Goal: Find specific page/section: Find specific page/section

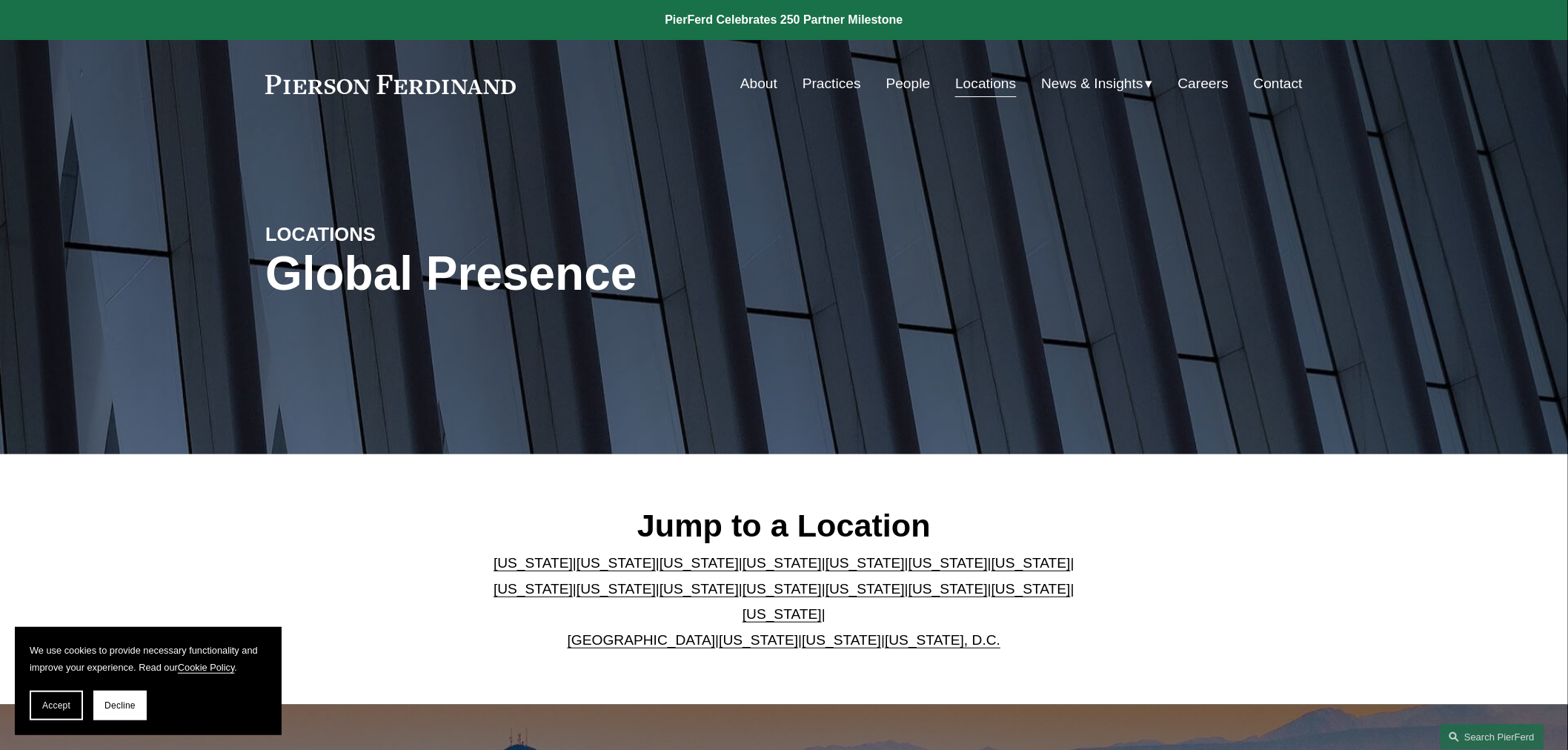
click at [894, 87] on link "People" at bounding box center [909, 83] width 45 height 28
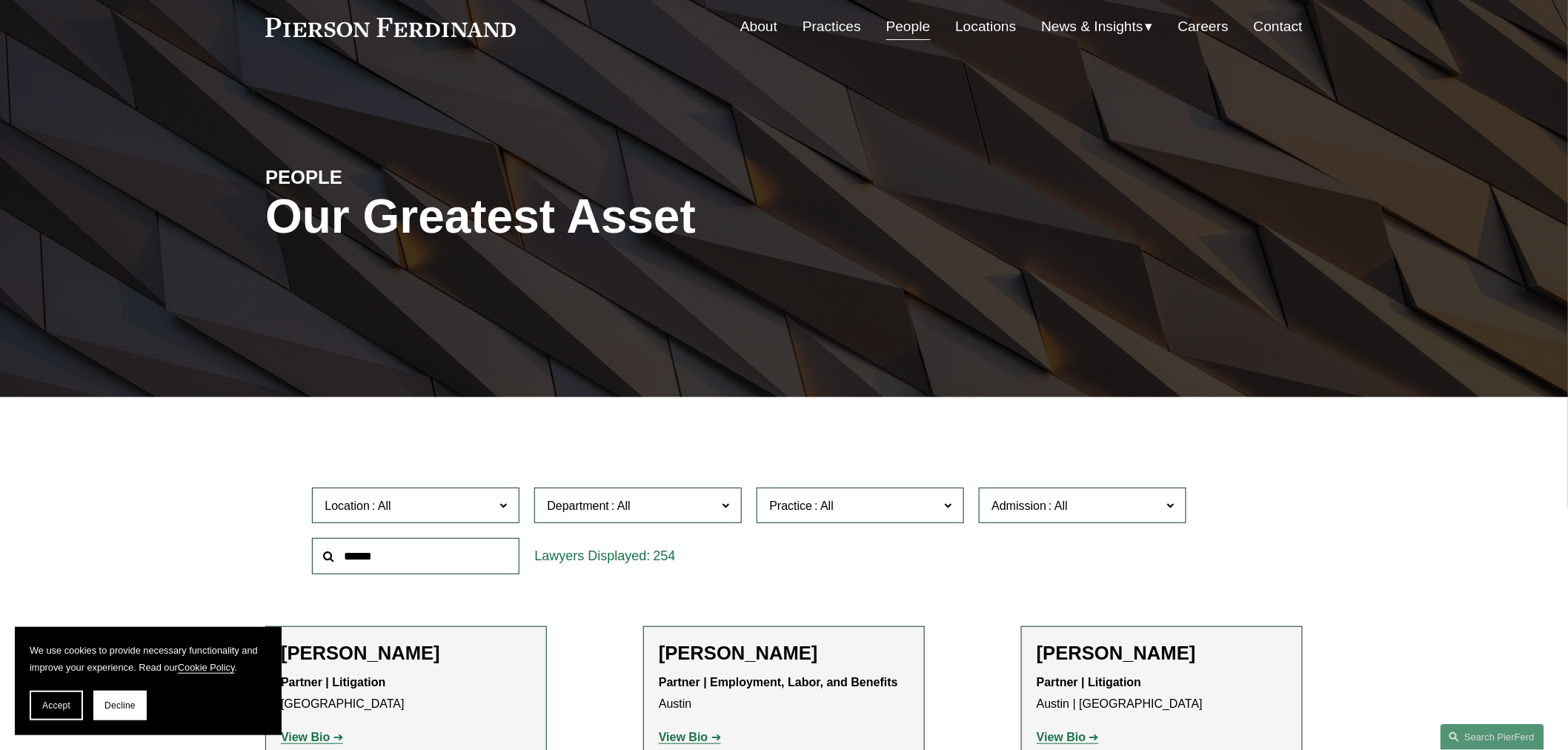
scroll to position [82, 0]
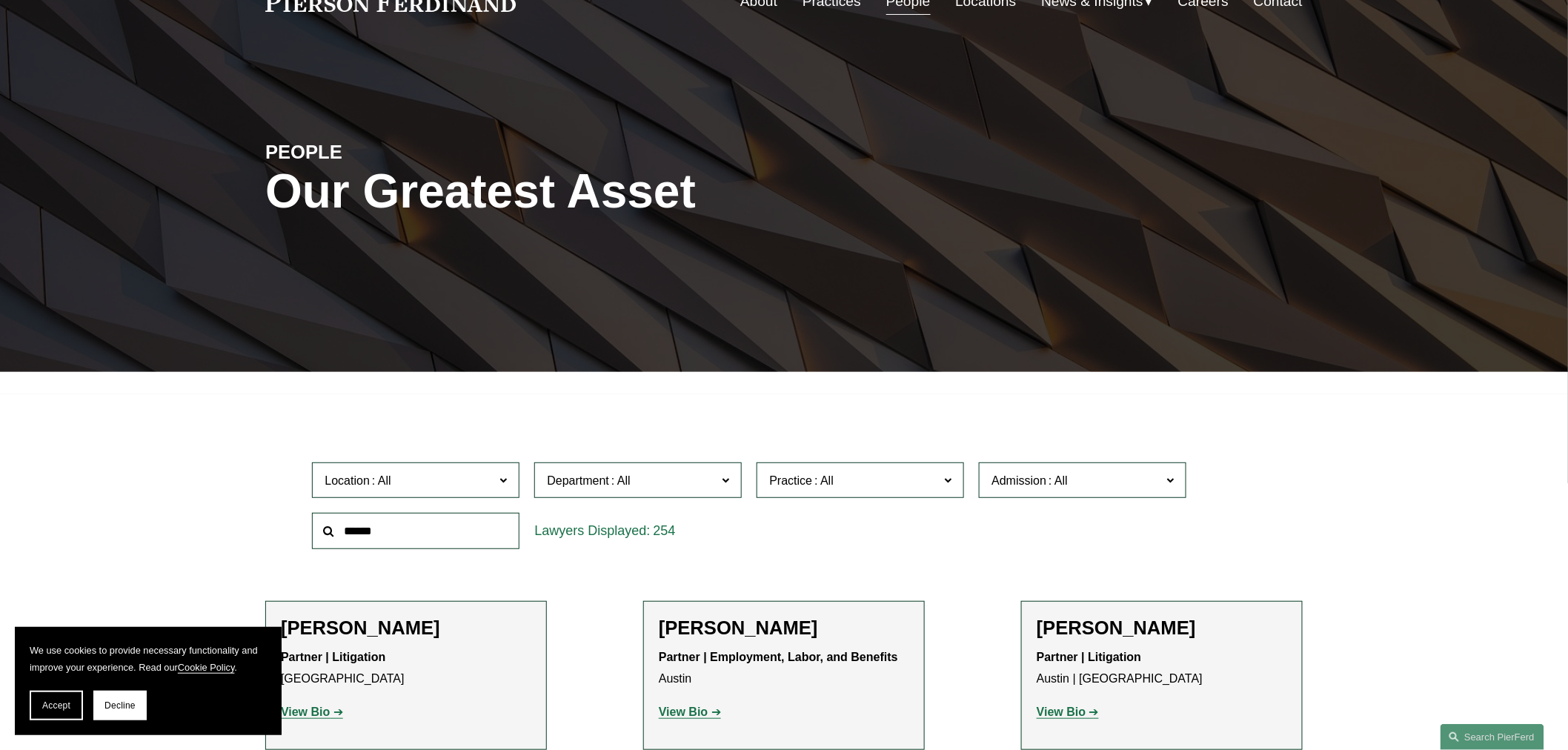
click at [1059, 477] on span at bounding box center [1059, 481] width 24 height 13
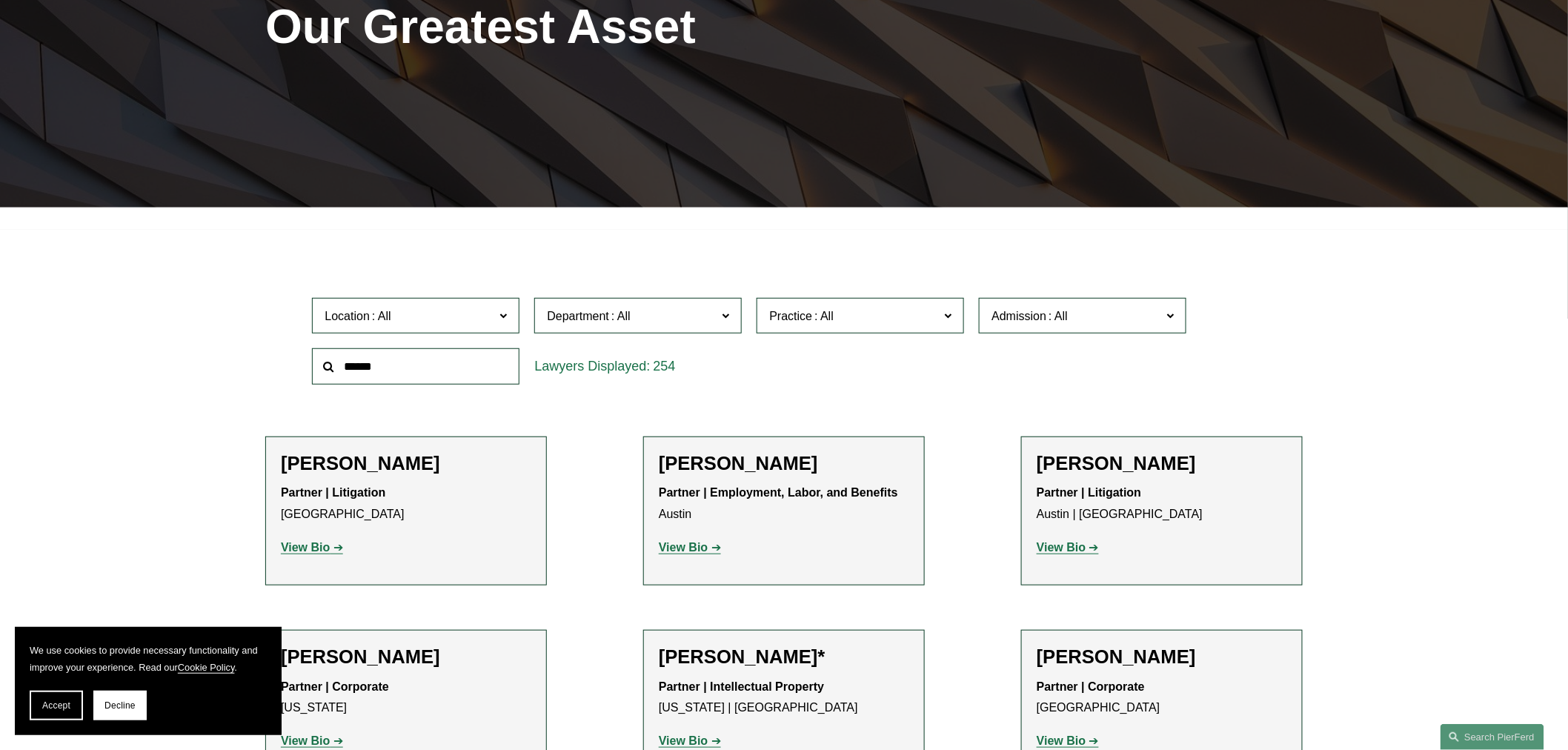
scroll to position [329, 0]
